Goal: Obtain resource: Download file/media

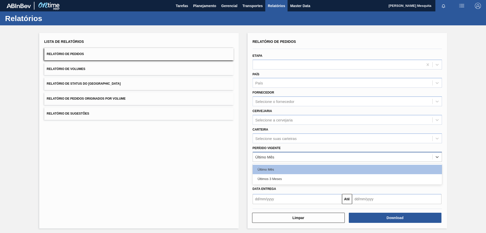
click at [278, 153] on div "Último Mês" at bounding box center [347, 157] width 189 height 10
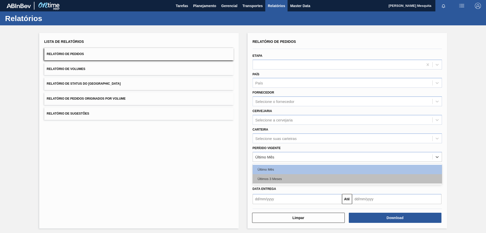
click at [277, 181] on div "Últimos 3 Meses" at bounding box center [347, 178] width 189 height 9
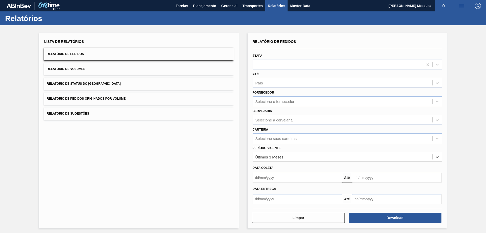
click at [279, 203] on input "text" at bounding box center [297, 199] width 89 height 10
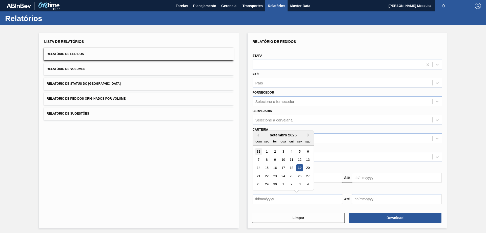
click at [260, 150] on div "31" at bounding box center [258, 151] width 7 height 7
type input "[DATE]"
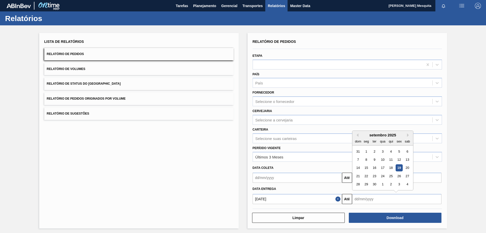
click at [378, 197] on input "text" at bounding box center [396, 199] width 89 height 10
click at [407, 135] on button "Next Month" at bounding box center [409, 135] width 4 height 4
click at [391, 184] on div "30" at bounding box center [390, 184] width 7 height 7
type input "[DATE]"
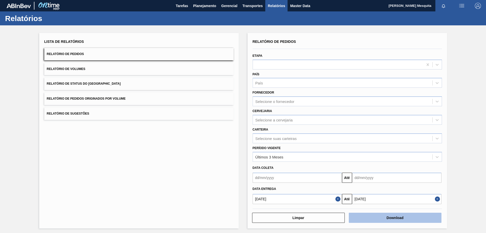
click at [393, 217] on button "Download" at bounding box center [395, 217] width 93 height 10
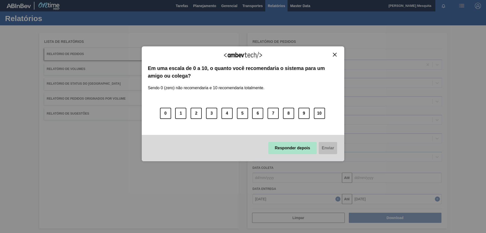
click at [294, 150] on button "Responder depois" at bounding box center [292, 148] width 49 height 12
